Goal: Task Accomplishment & Management: Manage account settings

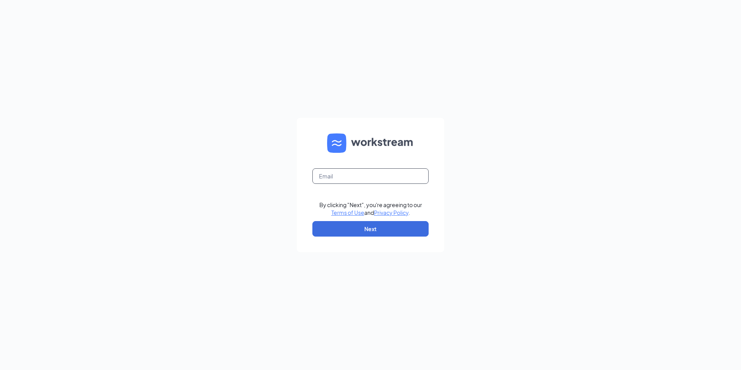
click at [384, 175] on input "text" at bounding box center [370, 175] width 116 height 15
type input "ataylor.cfa@gmail.com"
click at [352, 230] on button "Next" at bounding box center [370, 228] width 116 height 15
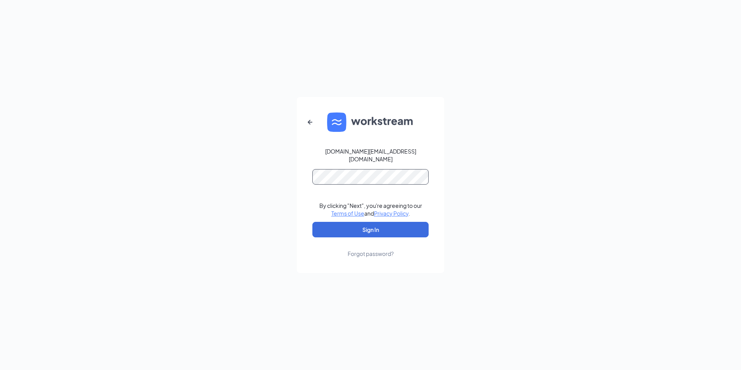
click at [312, 222] on button "Sign In" at bounding box center [370, 229] width 116 height 15
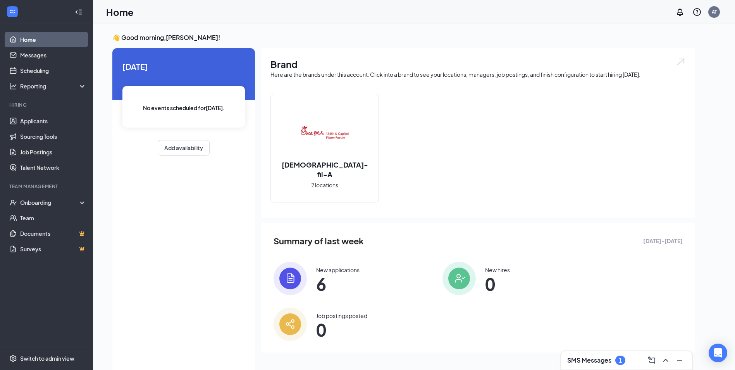
click at [615, 361] on div "SMS Messages 1" at bounding box center [596, 359] width 58 height 9
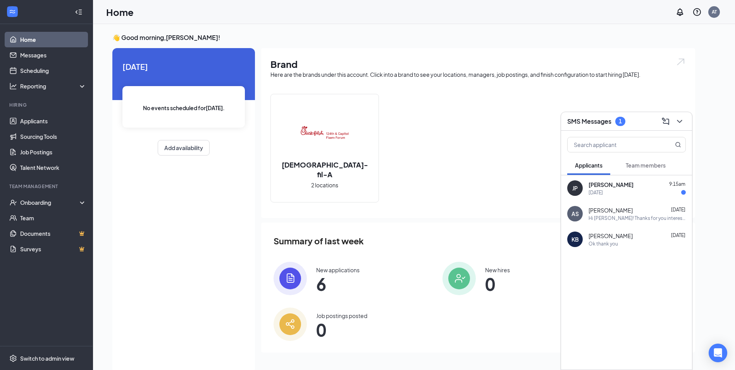
click at [602, 196] on div "[PERSON_NAME] 9:15am [DATE]" at bounding box center [626, 188] width 131 height 26
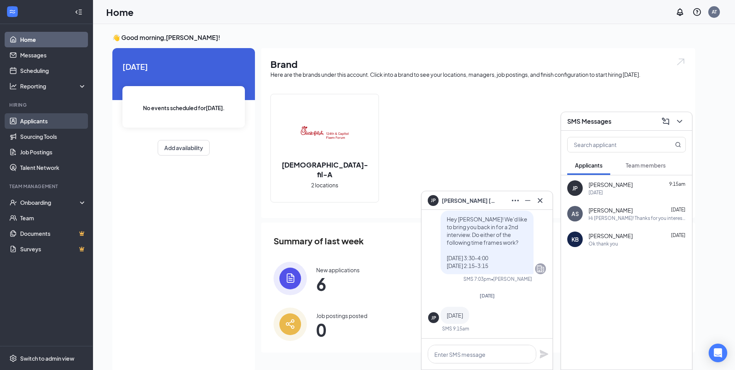
click at [52, 120] on link "Applicants" at bounding box center [53, 120] width 66 height 15
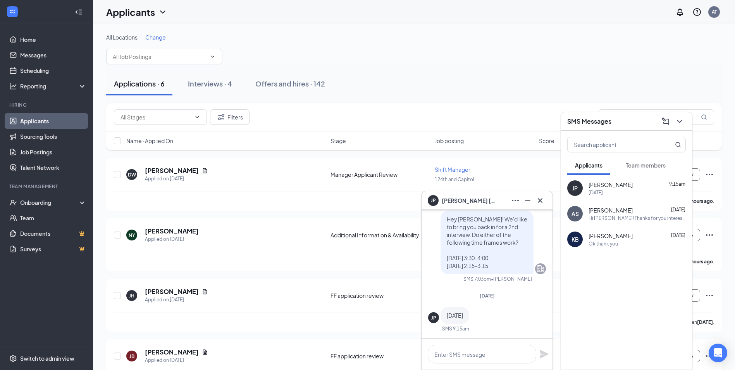
click at [502, 208] on div "[PERSON_NAME]" at bounding box center [487, 200] width 131 height 19
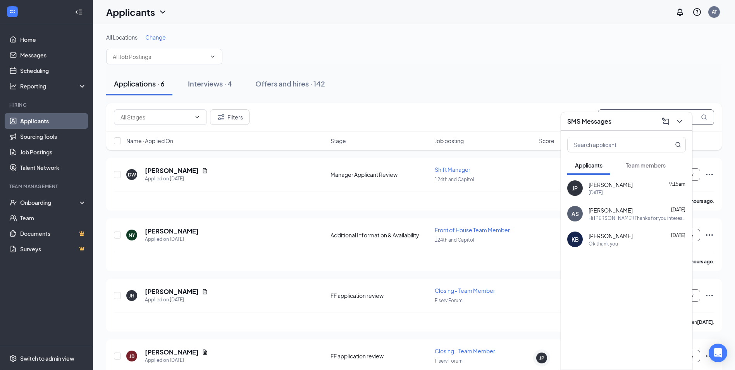
drag, startPoint x: 642, startPoint y: 116, endPoint x: 630, endPoint y: 121, distance: 12.3
click at [644, 117] on div "SMS Messages" at bounding box center [626, 121] width 119 height 12
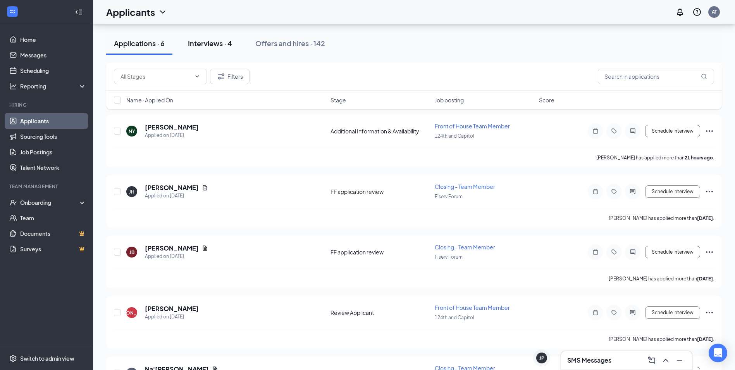
scroll to position [116, 0]
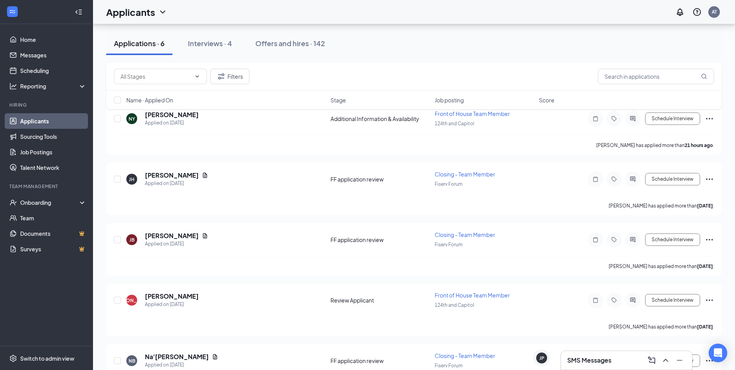
click at [207, 48] on div "Interviews · 4" at bounding box center [210, 43] width 44 height 10
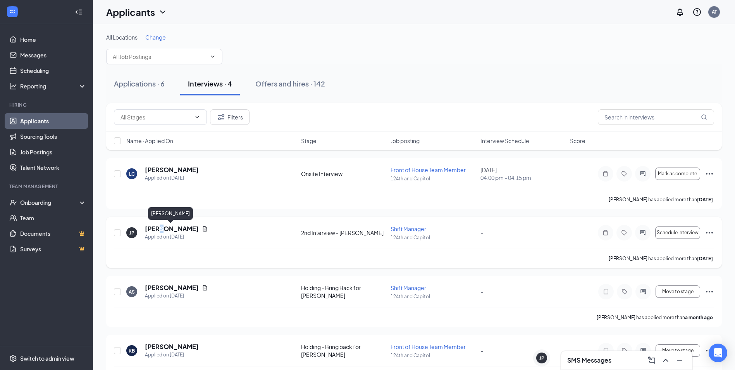
drag, startPoint x: 161, startPoint y: 228, endPoint x: 163, endPoint y: 232, distance: 4.0
click at [163, 232] on h5 "[PERSON_NAME]" at bounding box center [172, 228] width 54 height 9
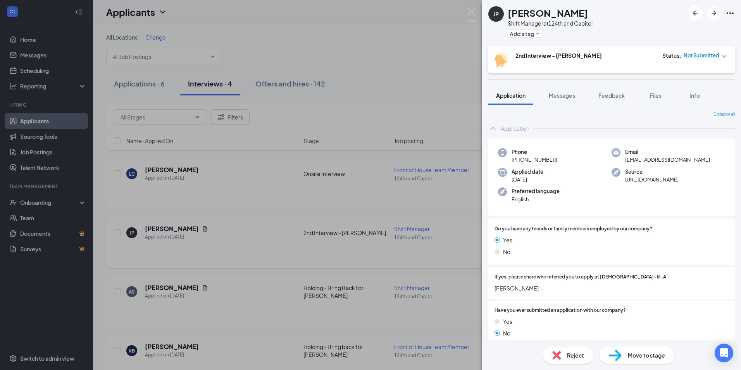
drag, startPoint x: 233, startPoint y: 234, endPoint x: 363, endPoint y: 227, distance: 130.0
click at [235, 234] on div "JP [PERSON_NAME] Shift Manager at 124th and Capitol Add a tag 2nd Interview - […" at bounding box center [370, 185] width 741 height 370
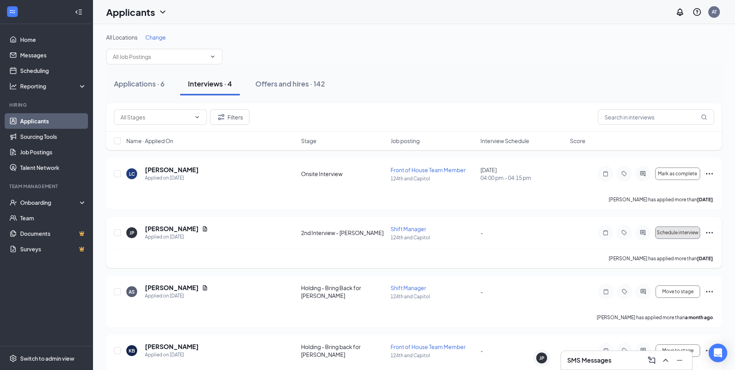
click at [674, 234] on span "Schedule interview" at bounding box center [678, 232] width 42 height 5
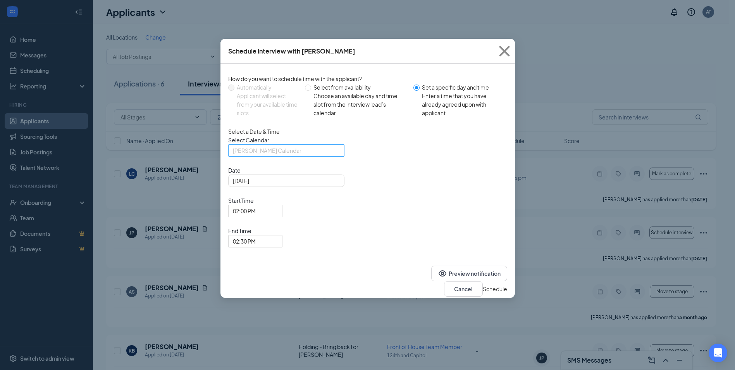
click at [322, 164] on span "[PERSON_NAME] Calendar" at bounding box center [283, 155] width 100 height 21
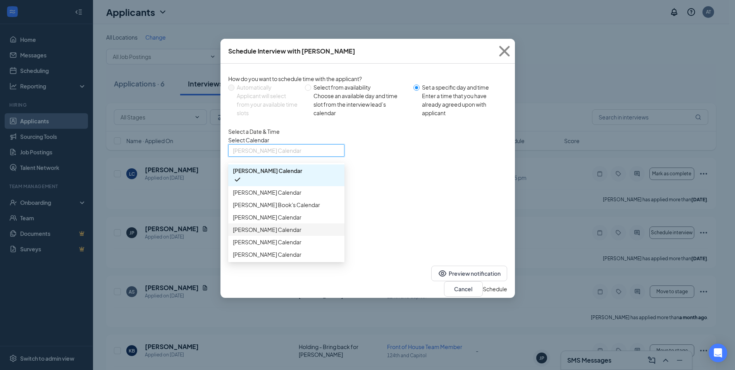
click at [263, 234] on span "[PERSON_NAME] Calendar" at bounding box center [267, 229] width 69 height 9
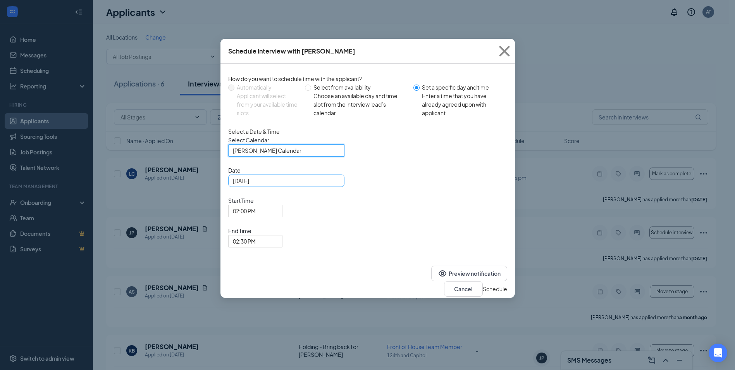
click at [335, 185] on div "[DATE]" at bounding box center [286, 180] width 107 height 9
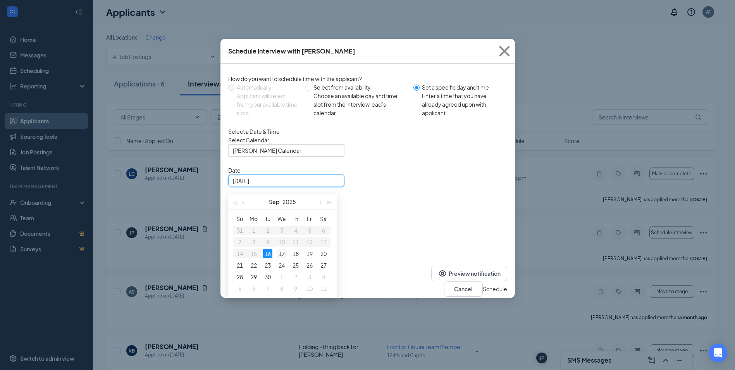
type input "[DATE]"
click at [279, 258] on div "17" at bounding box center [281, 253] width 9 height 9
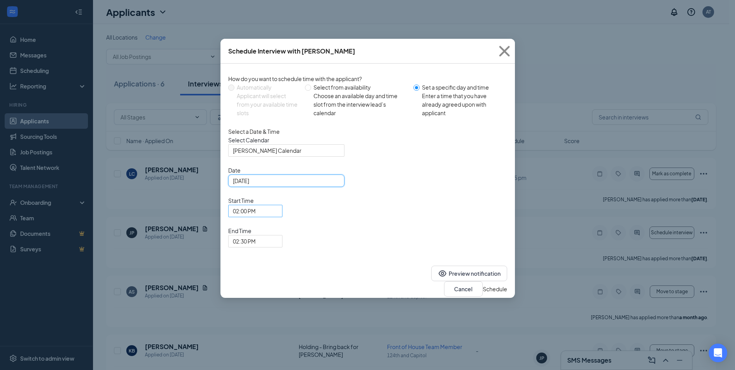
click at [278, 205] on span "02:00 PM" at bounding box center [255, 211] width 45 height 12
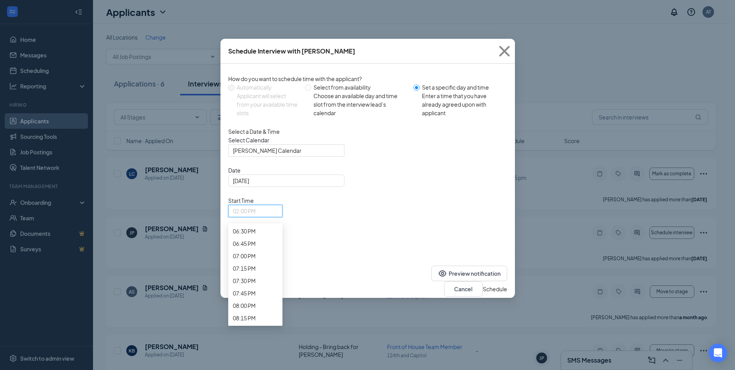
scroll to position [933, 0]
click at [282, 20] on div "02:15 PM" at bounding box center [255, 14] width 54 height 12
click at [495, 284] on button "Schedule" at bounding box center [495, 288] width 24 height 9
